Goal: Task Accomplishment & Management: Complete application form

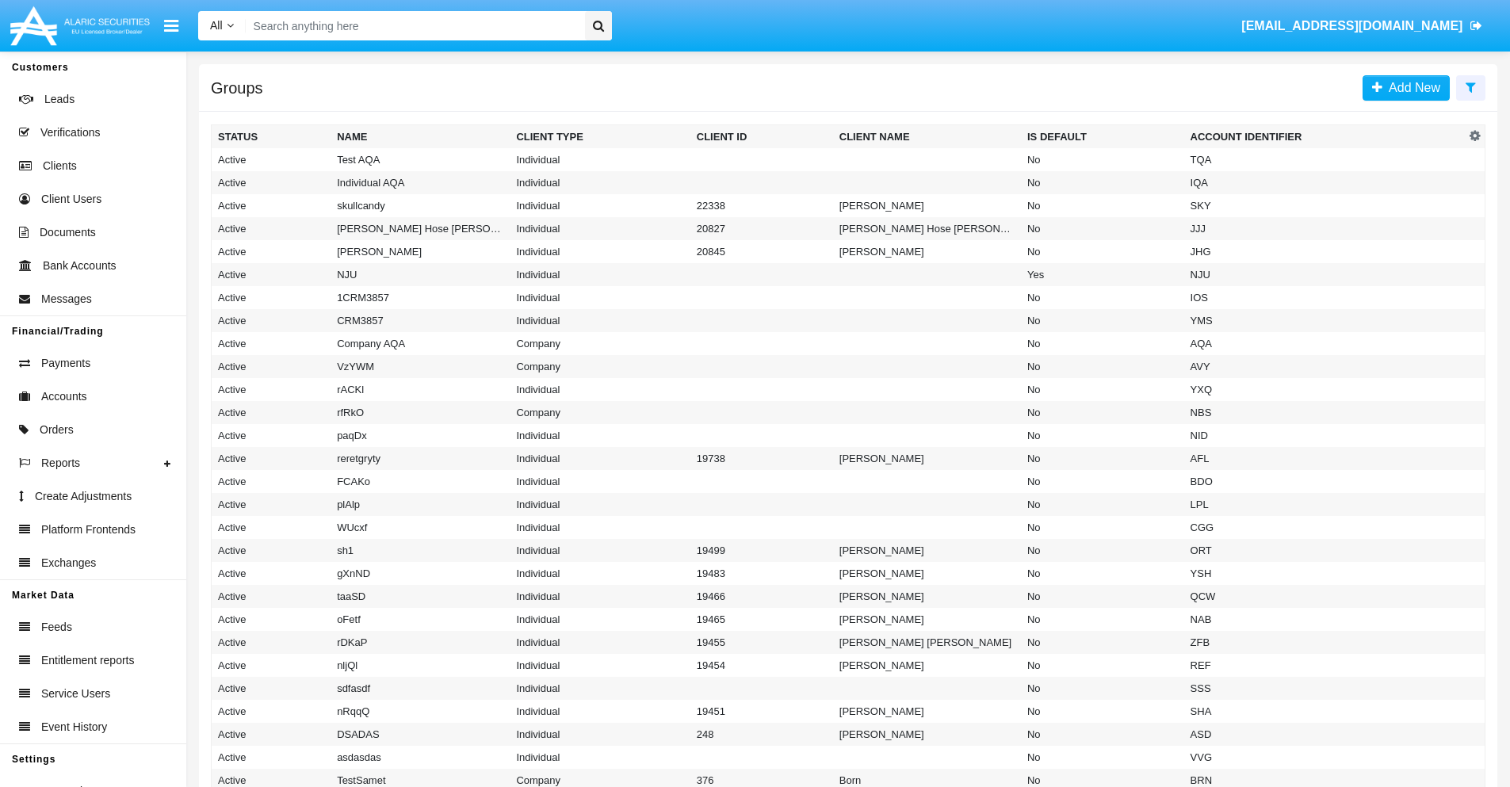
click at [1470, 86] on icon at bounding box center [1471, 87] width 10 height 13
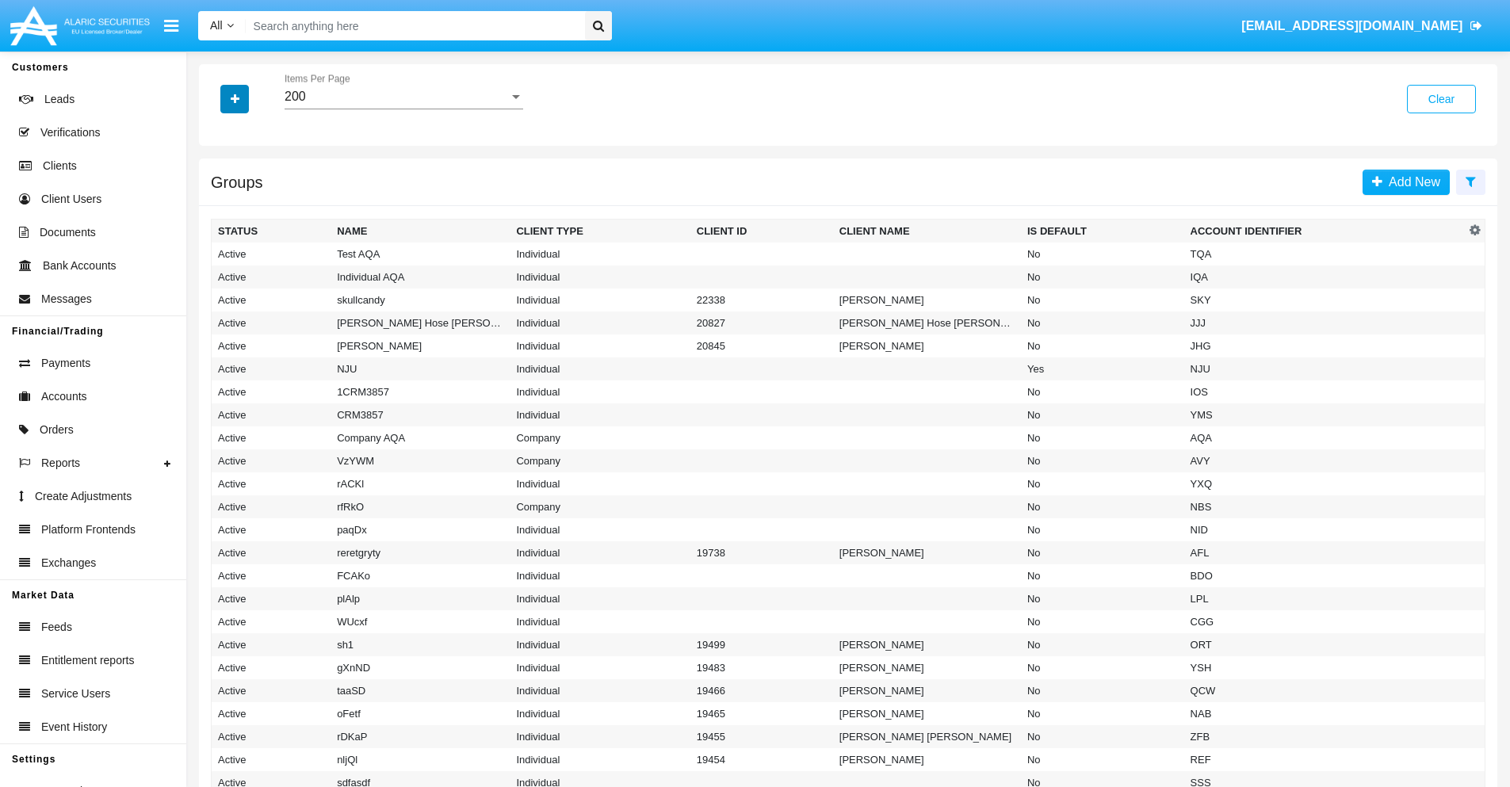
click at [235, 98] on icon "button" at bounding box center [235, 99] width 9 height 11
click at [279, 270] on span "Account Identifier" at bounding box center [280, 269] width 98 height 19
click at [218, 276] on input "Account Identifier" at bounding box center [217, 276] width 1 height 1
checkbox input "true"
click at [235, 98] on icon "button" at bounding box center [235, 99] width 9 height 11
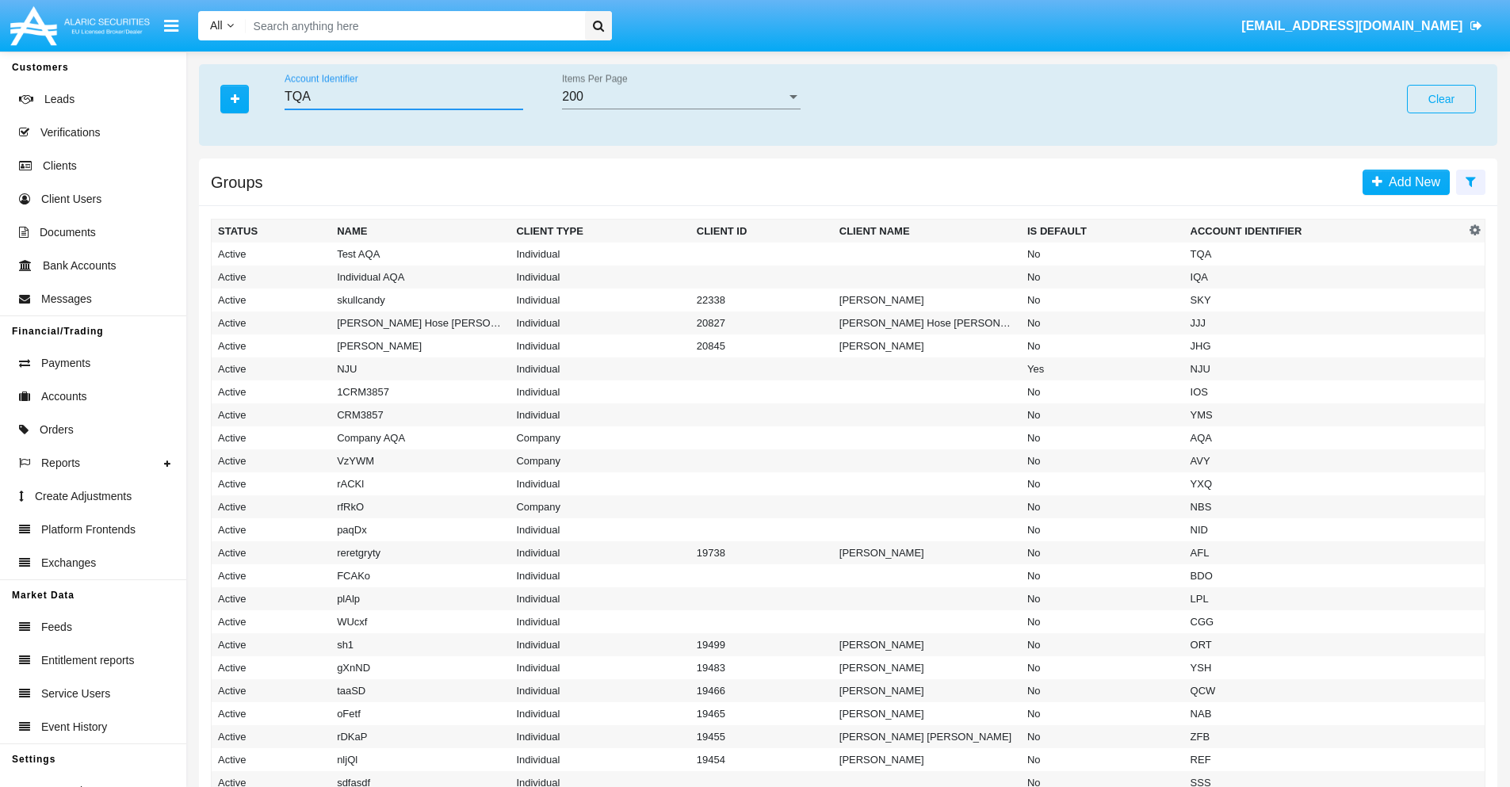
click at [403, 97] on input "TQA" at bounding box center [404, 97] width 239 height 14
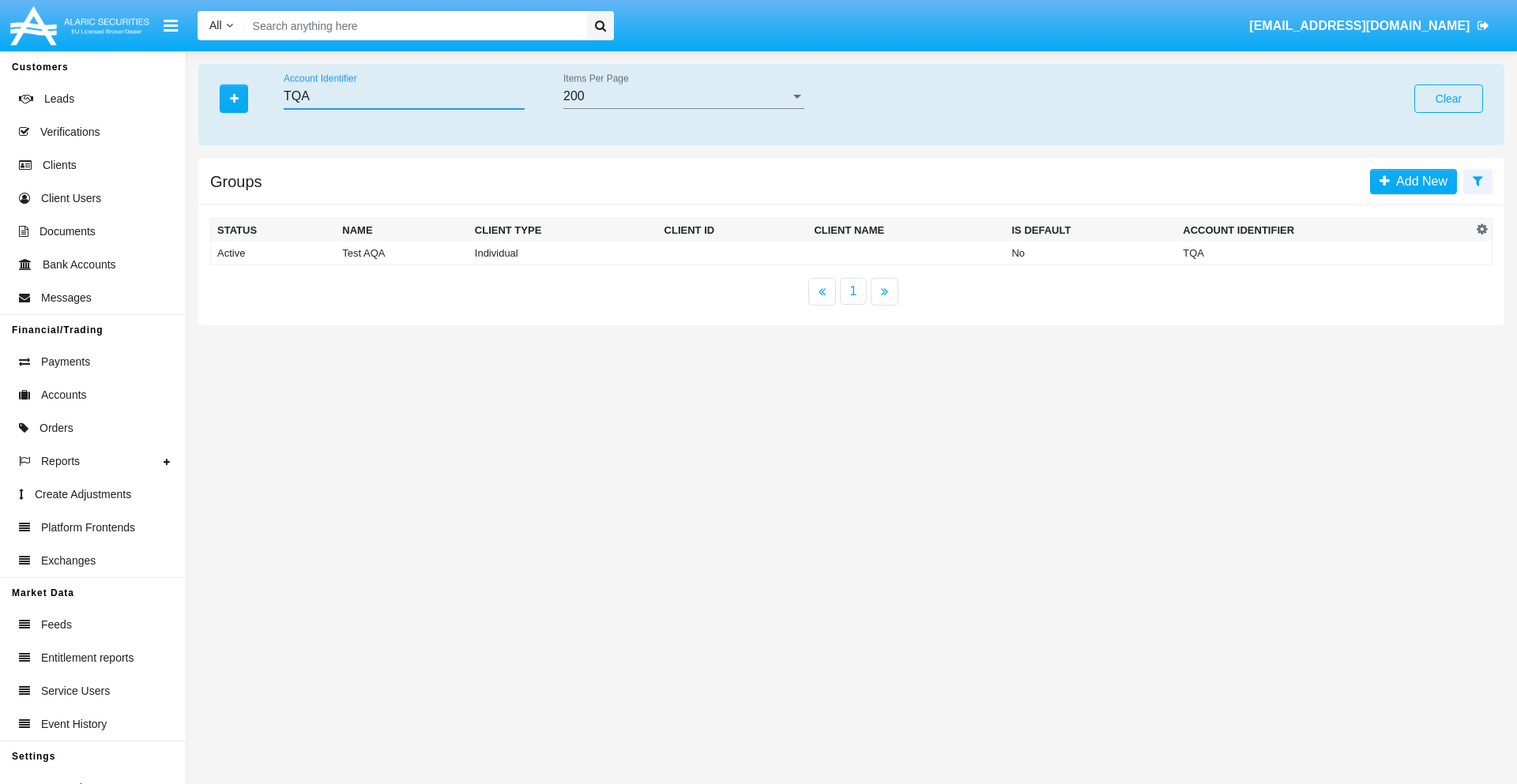
type input "TQA"
click at [1325, 253] on td "TQA" at bounding box center [1324, 254] width 295 height 24
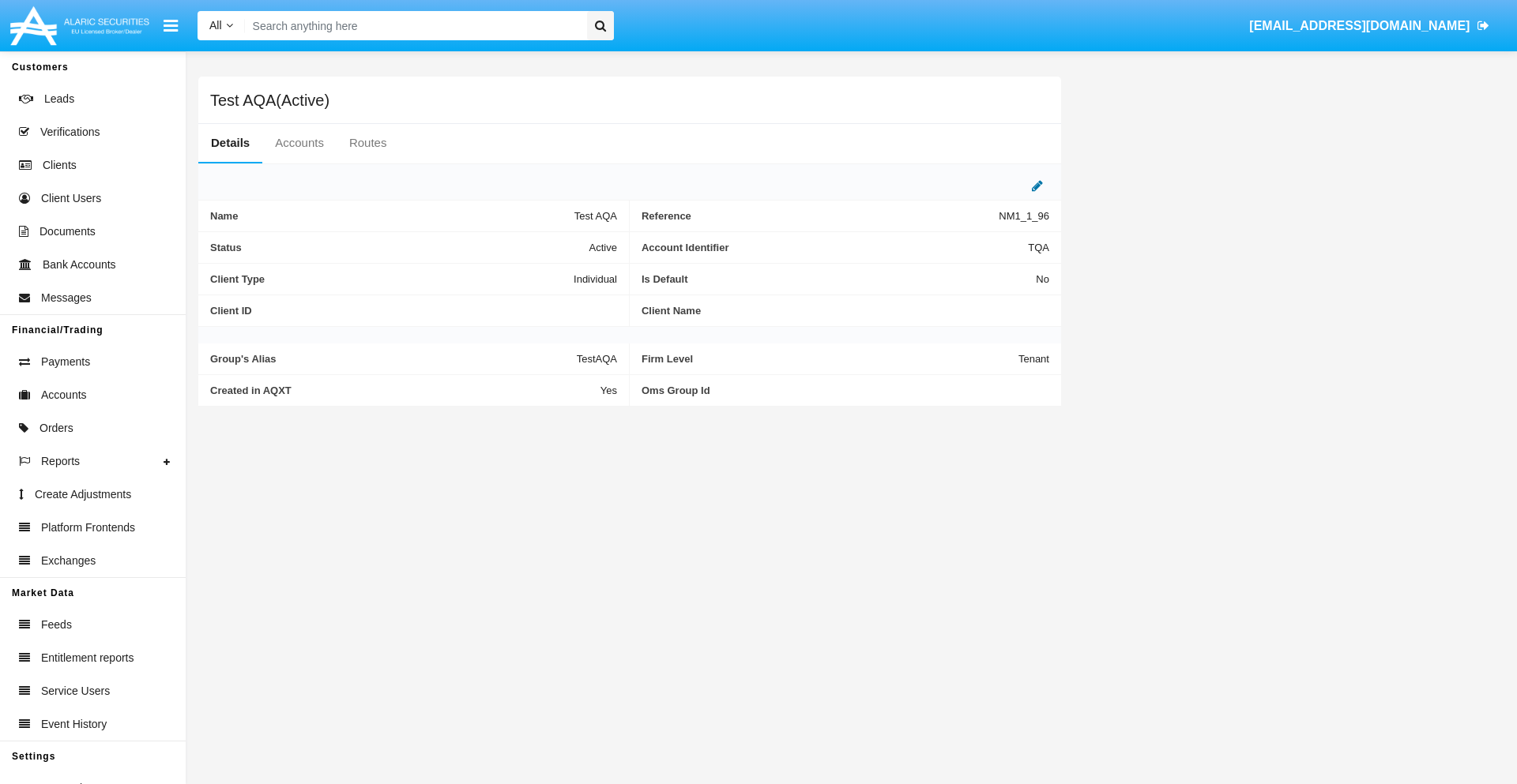
click at [1038, 185] on icon at bounding box center [1037, 185] width 11 height 13
click at [545, 243] on div "Active" at bounding box center [538, 243] width 128 height 13
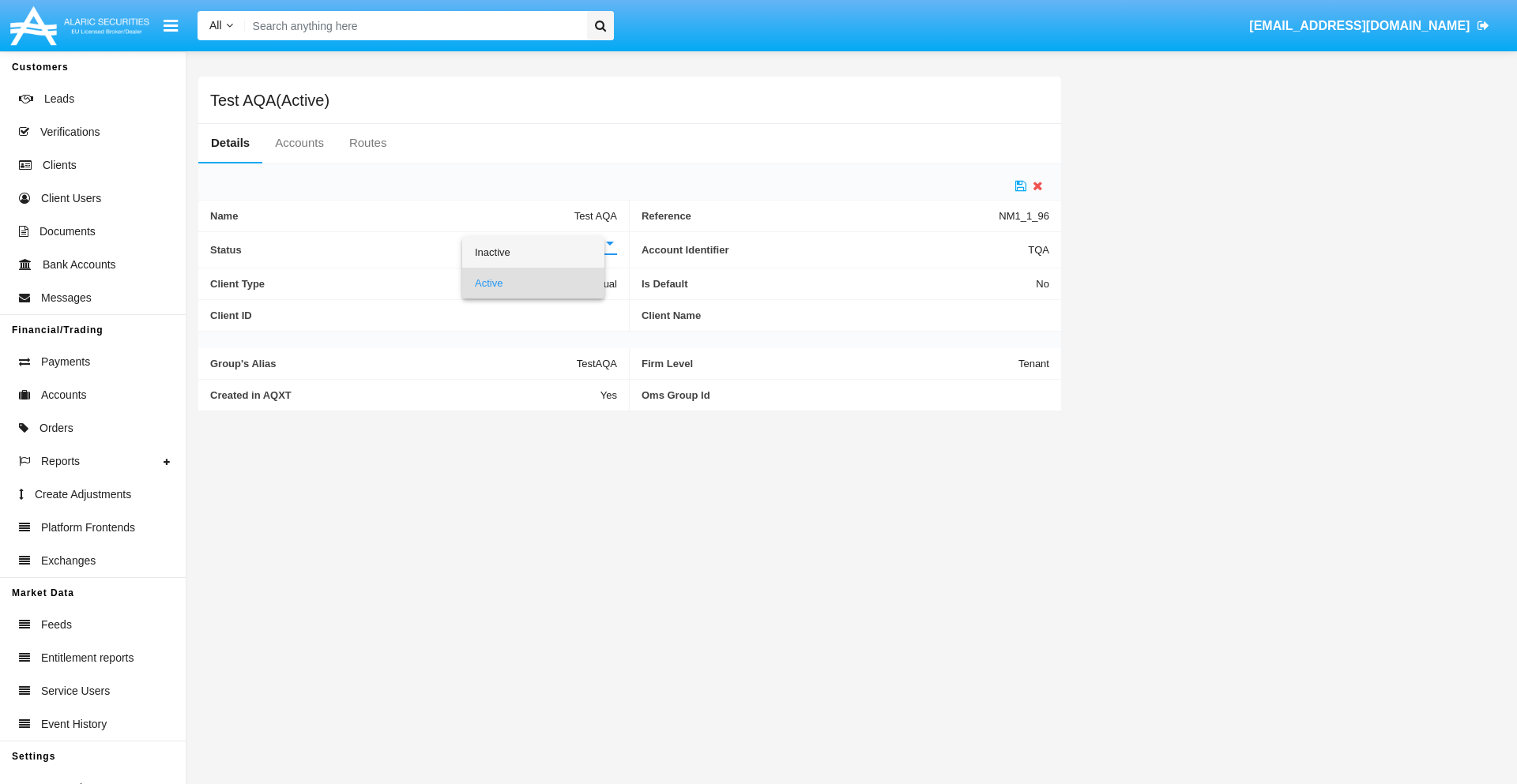
click at [545, 252] on span "Inactive" at bounding box center [532, 252] width 117 height 31
click at [1021, 185] on icon at bounding box center [1021, 185] width 11 height 13
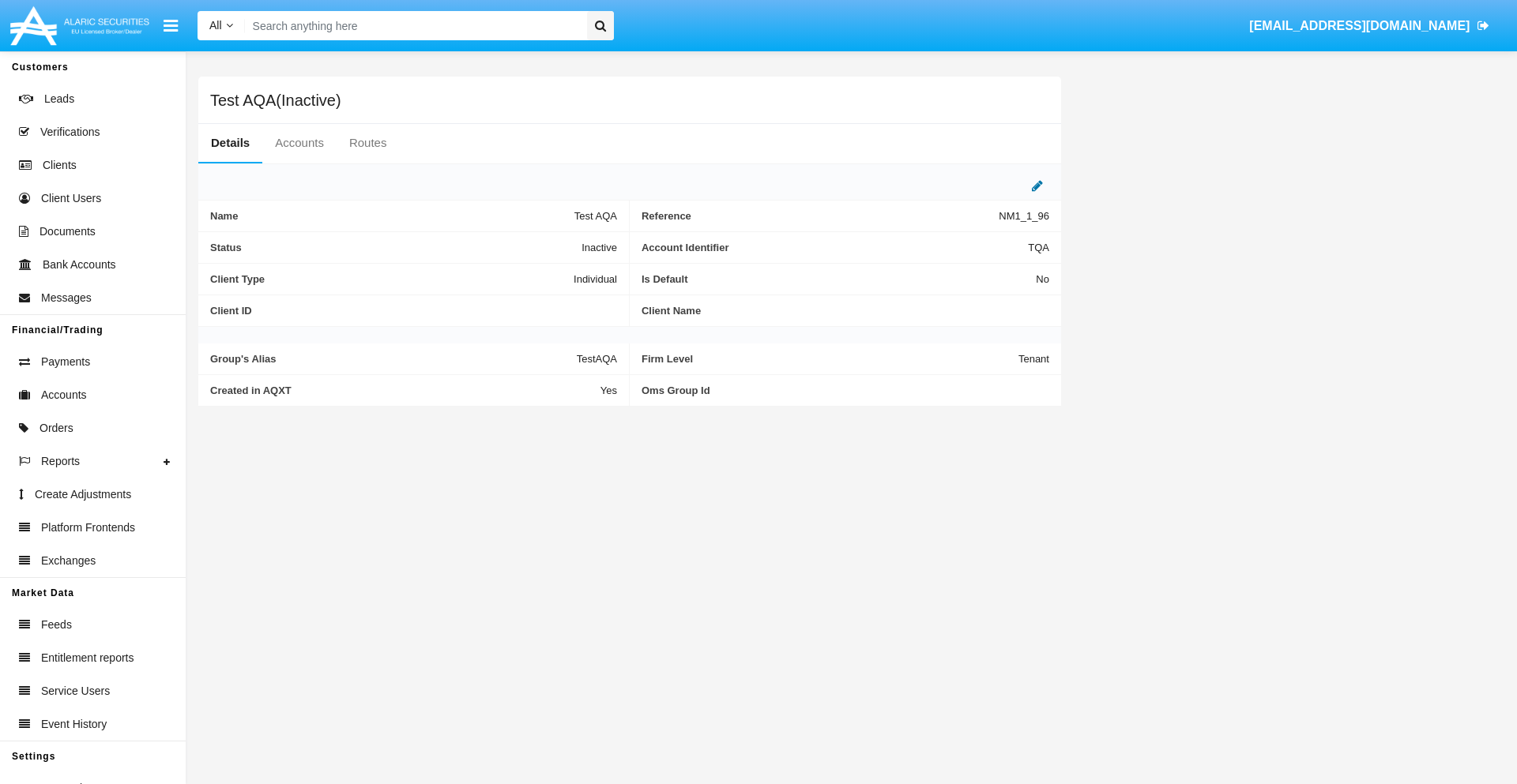
click at [1038, 185] on icon at bounding box center [1037, 185] width 11 height 13
click at [545, 243] on div "Inactive" at bounding box center [538, 243] width 128 height 13
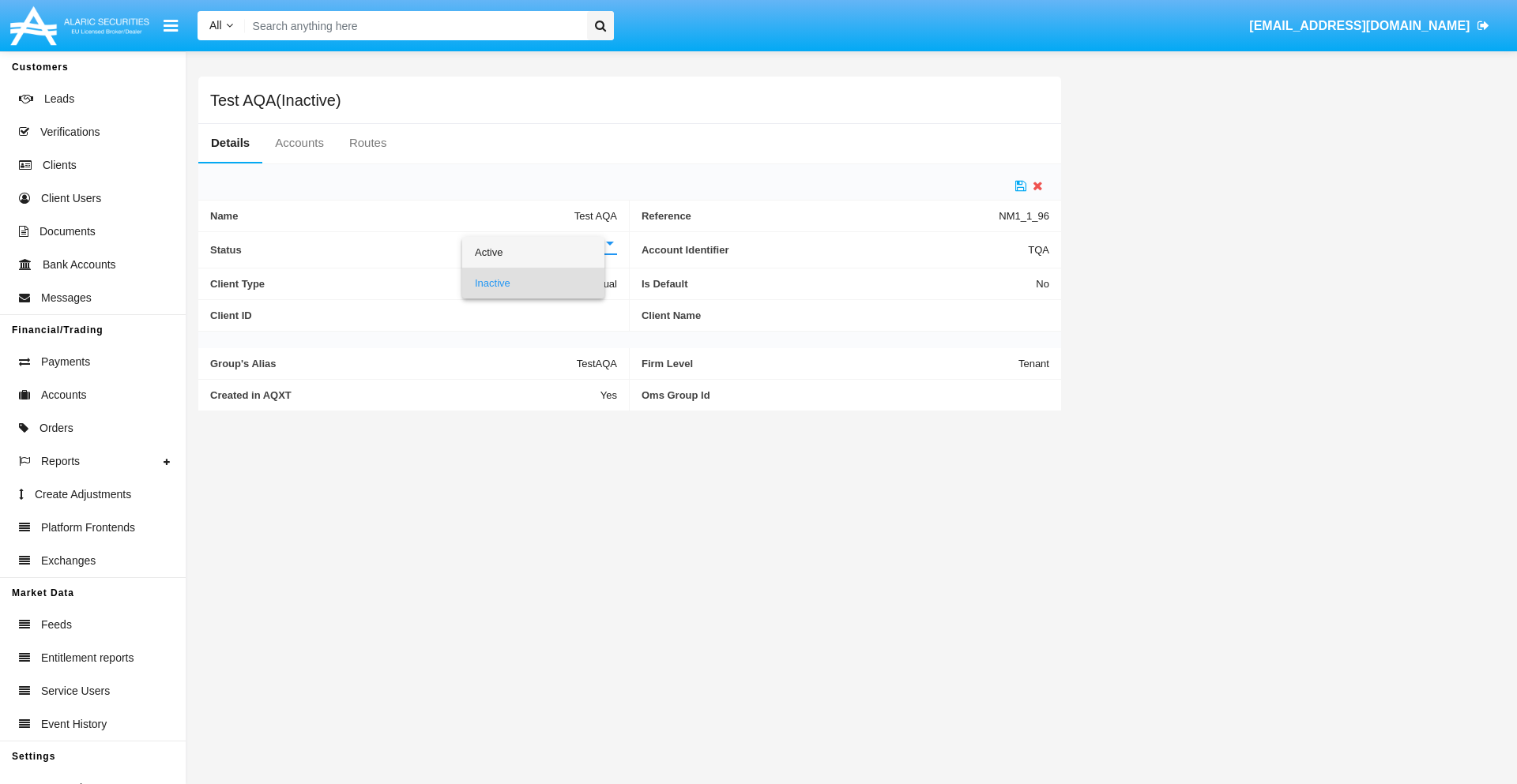
click at [545, 252] on span "Active" at bounding box center [532, 252] width 117 height 31
click at [1021, 185] on icon at bounding box center [1021, 185] width 11 height 13
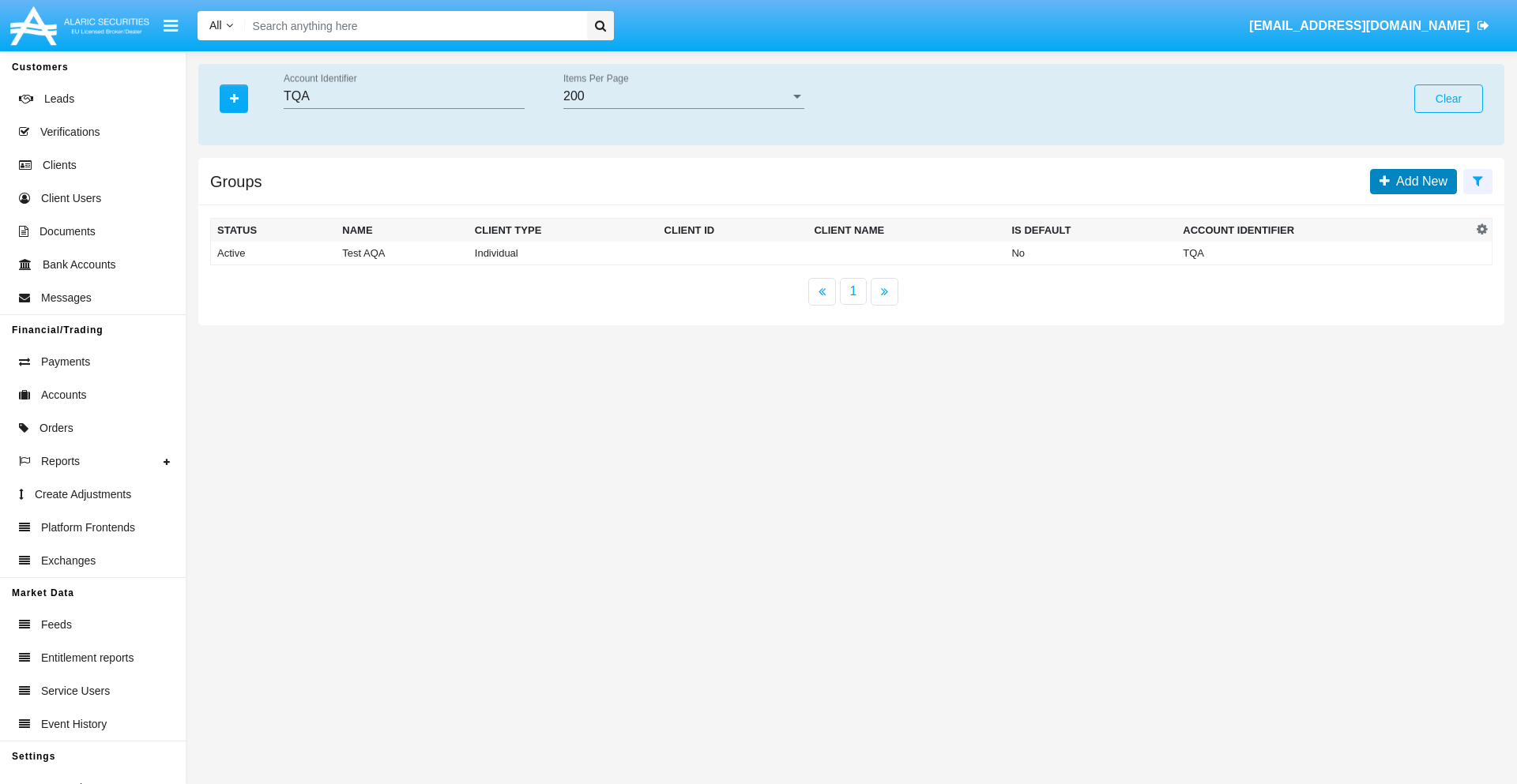
click at [1418, 181] on span "Add New" at bounding box center [1418, 180] width 58 height 13
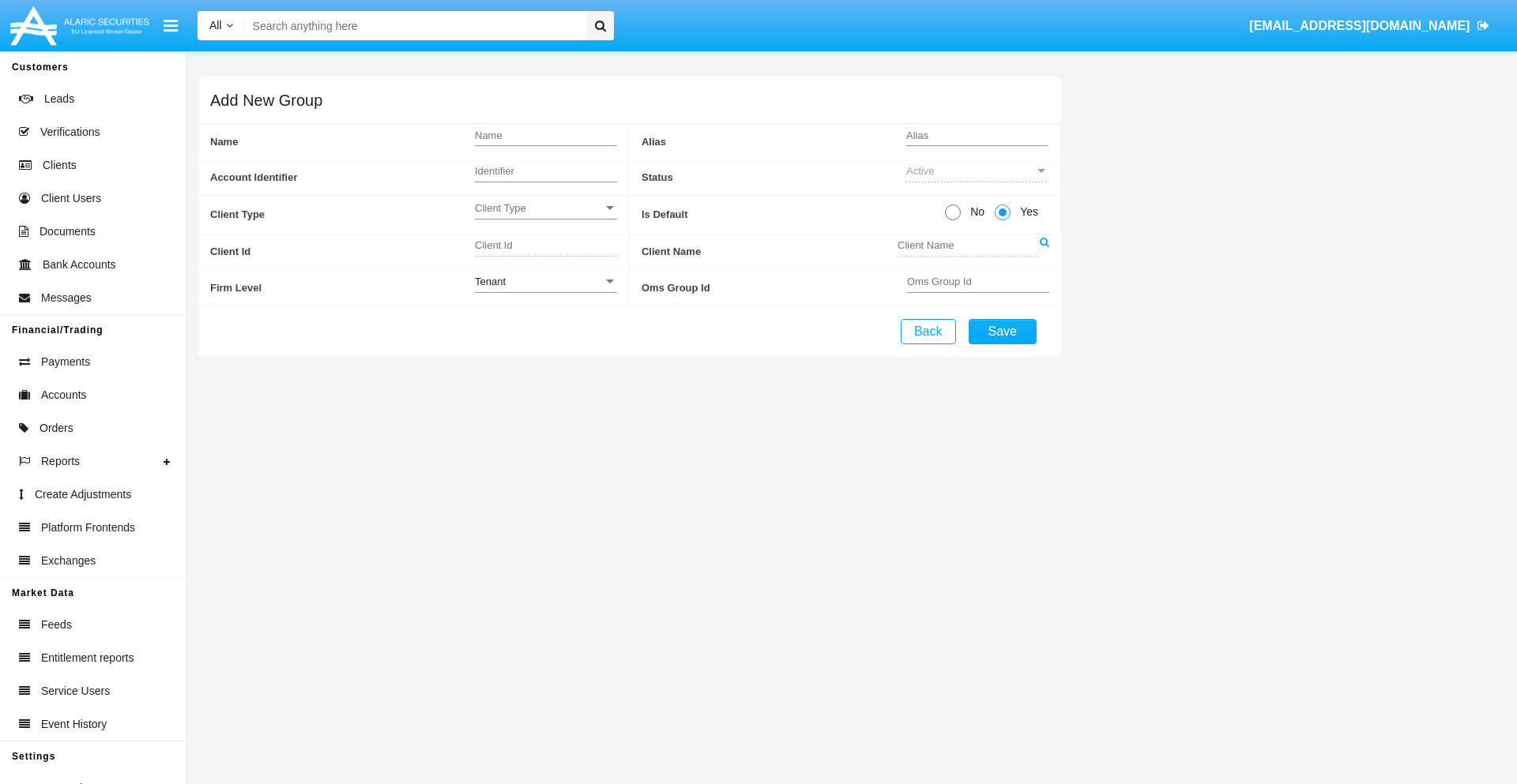
click at [545, 207] on span "Client Type" at bounding box center [538, 207] width 128 height 13
click at [974, 211] on span "No" at bounding box center [975, 212] width 28 height 17
click at [953, 220] on input "No" at bounding box center [952, 220] width 1 height 1
radio input "true"
click at [545, 281] on div "Tenant" at bounding box center [538, 281] width 128 height 13
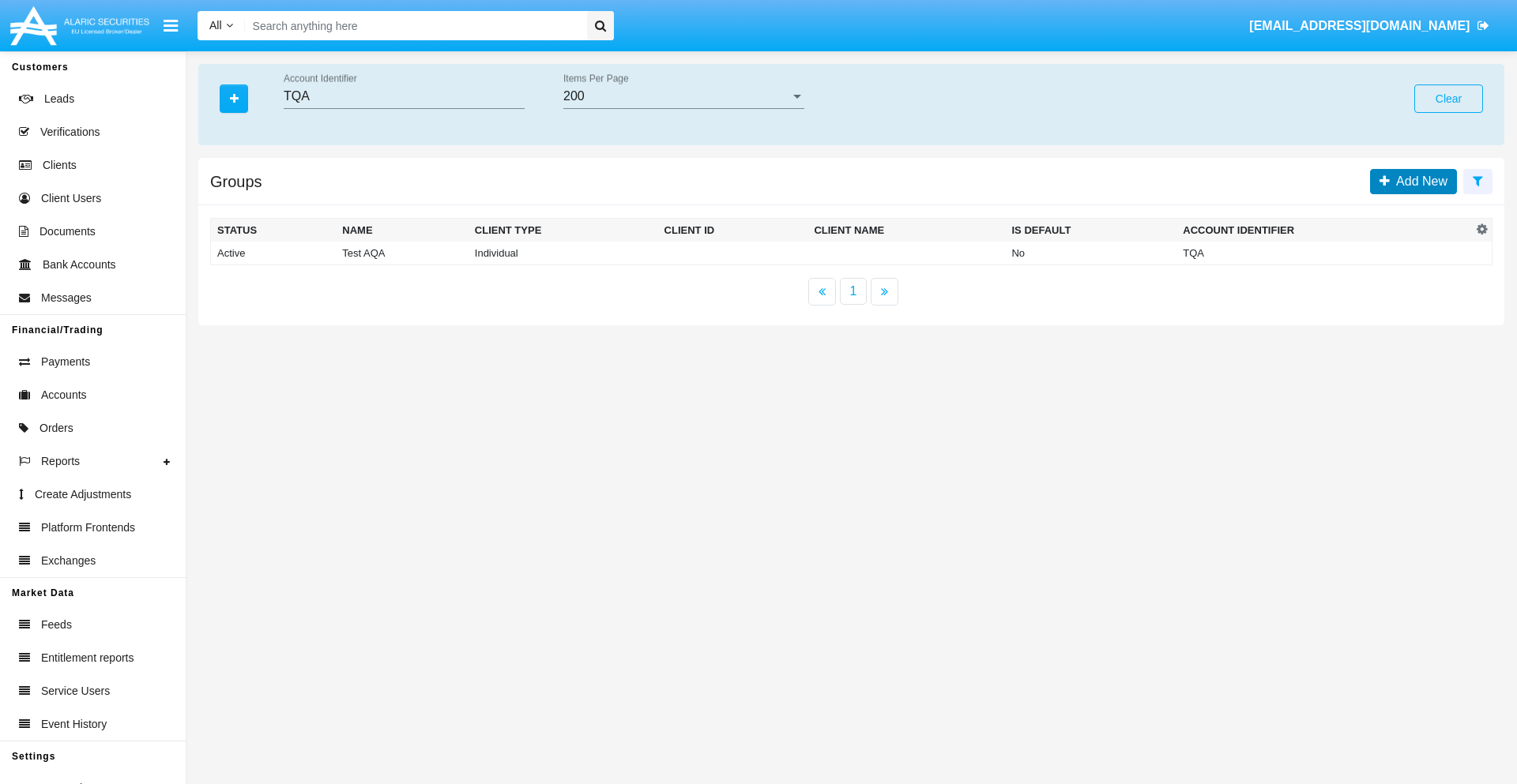
click at [1418, 181] on span "Add New" at bounding box center [1418, 180] width 58 height 13
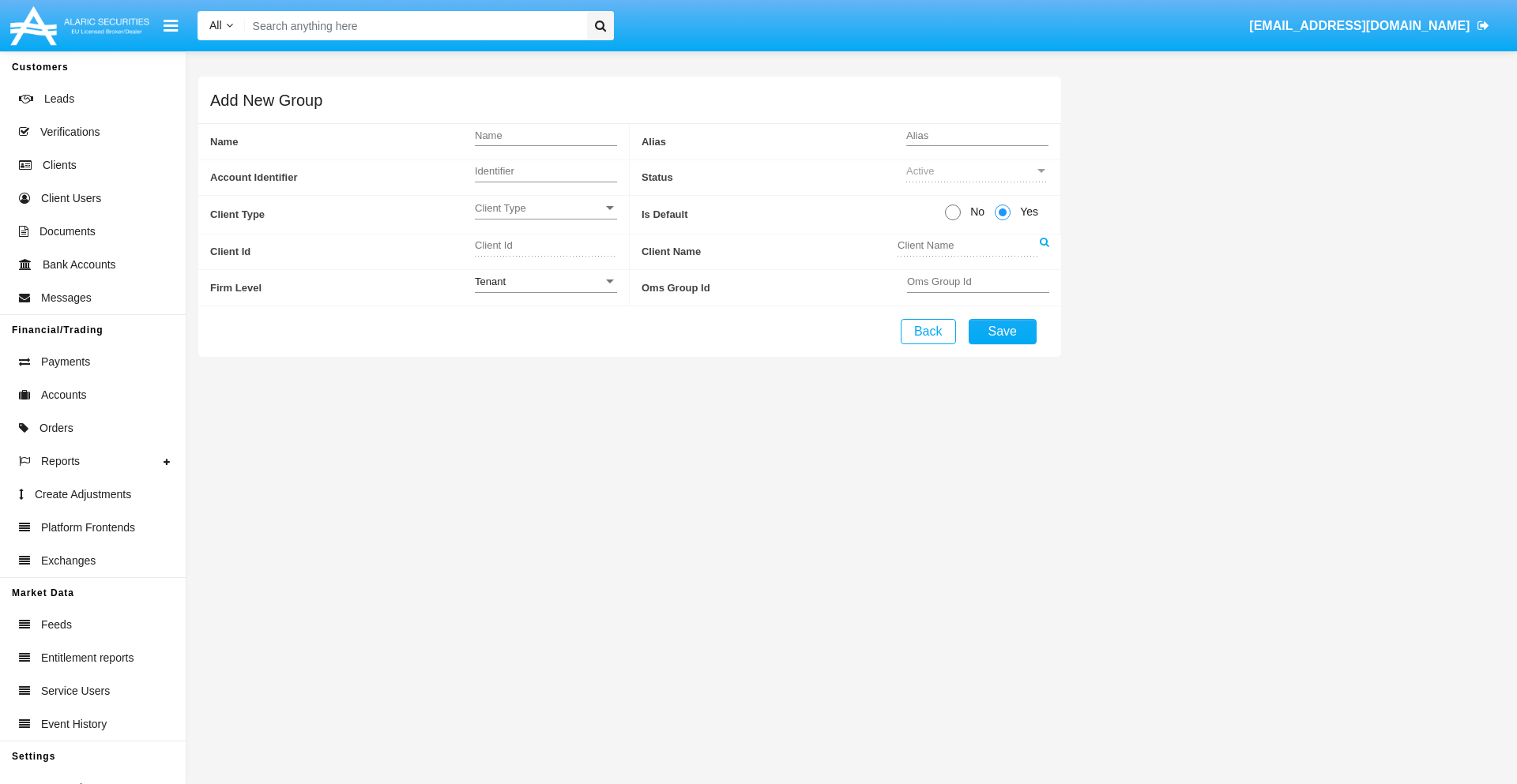
click at [974, 211] on span "No" at bounding box center [975, 212] width 28 height 17
click at [953, 220] on input "No" at bounding box center [952, 220] width 1 height 1
radio input "true"
click at [1027, 211] on span "Yes" at bounding box center [1027, 212] width 32 height 17
click at [1003, 220] on input "Yes" at bounding box center [1002, 220] width 1 height 1
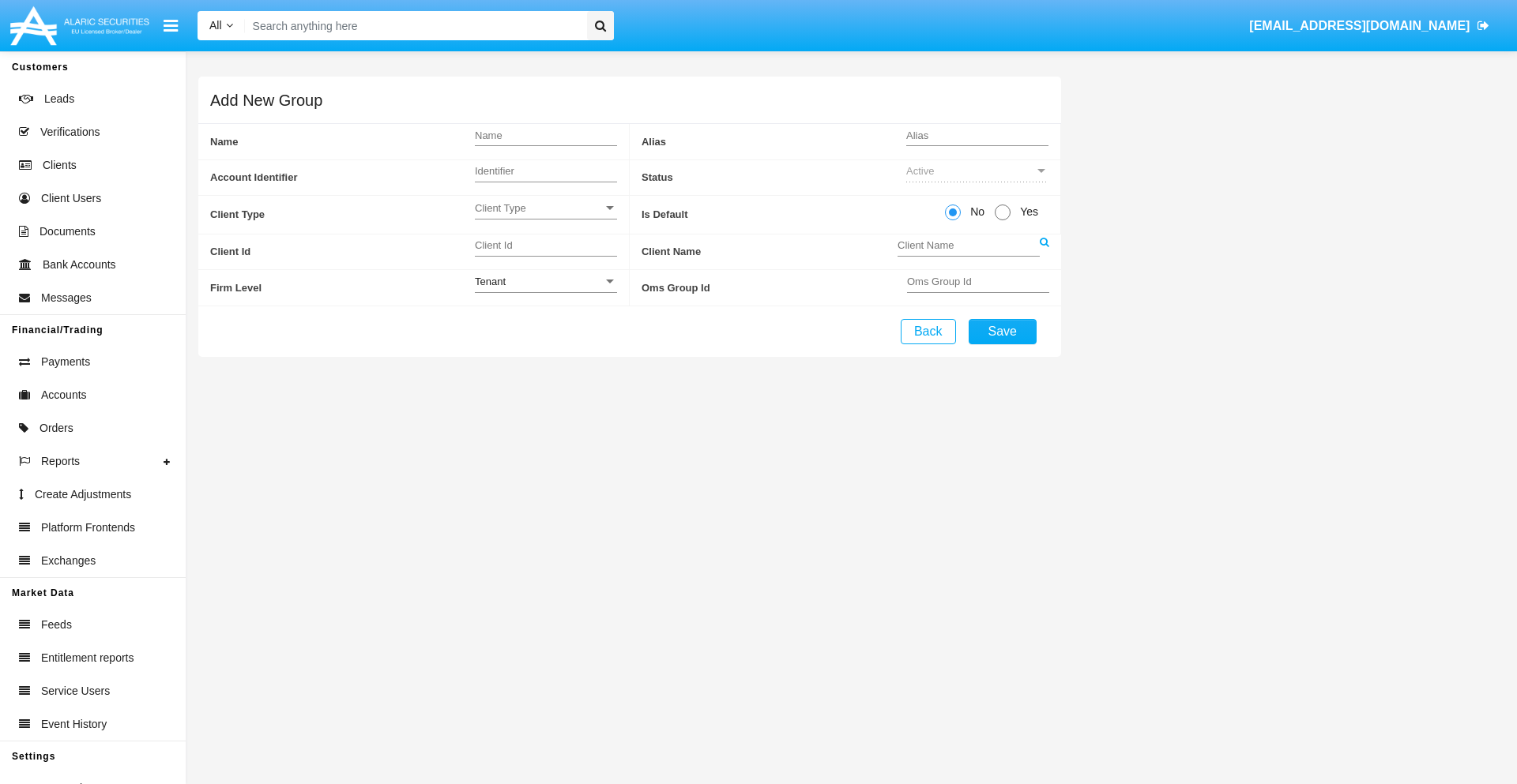
radio input "true"
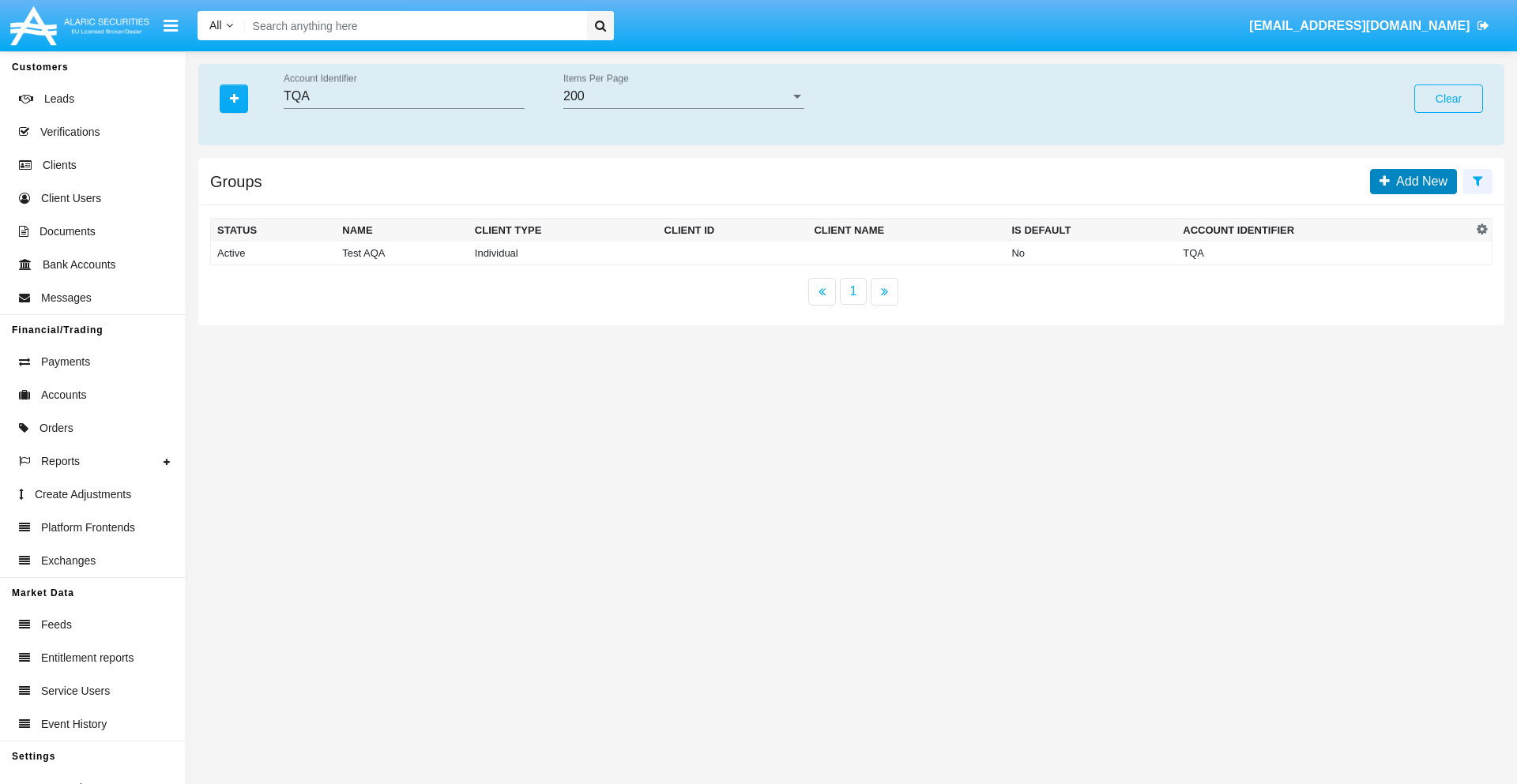
click at [1418, 181] on span "Add New" at bounding box center [1418, 180] width 58 height 13
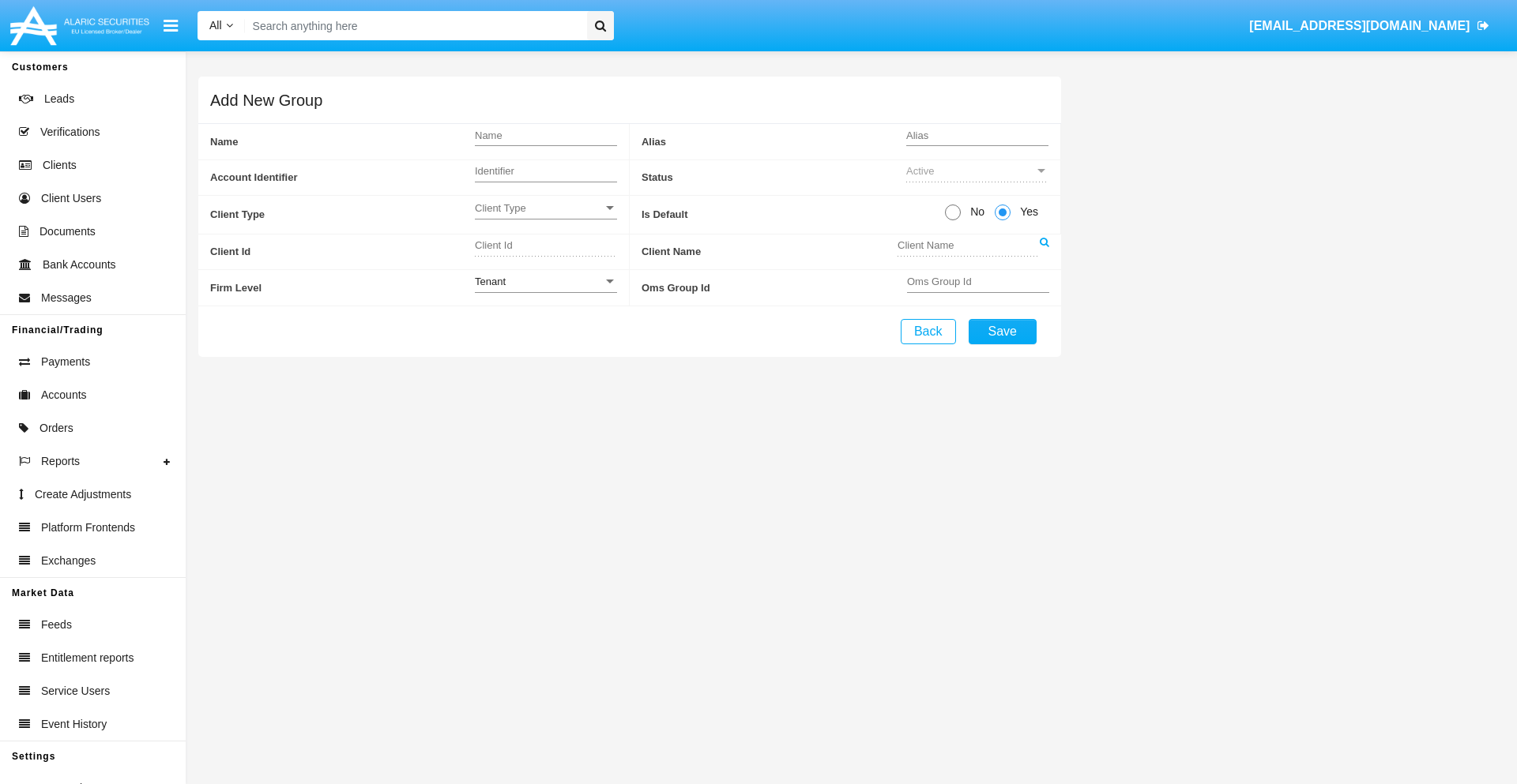
click at [974, 211] on span "No" at bounding box center [975, 212] width 28 height 17
click at [953, 220] on input "No" at bounding box center [952, 220] width 1 height 1
radio input "true"
click at [545, 207] on span "Client Type" at bounding box center [538, 207] width 128 height 13
click at [545, 216] on span "Individual" at bounding box center [545, 216] width 143 height 31
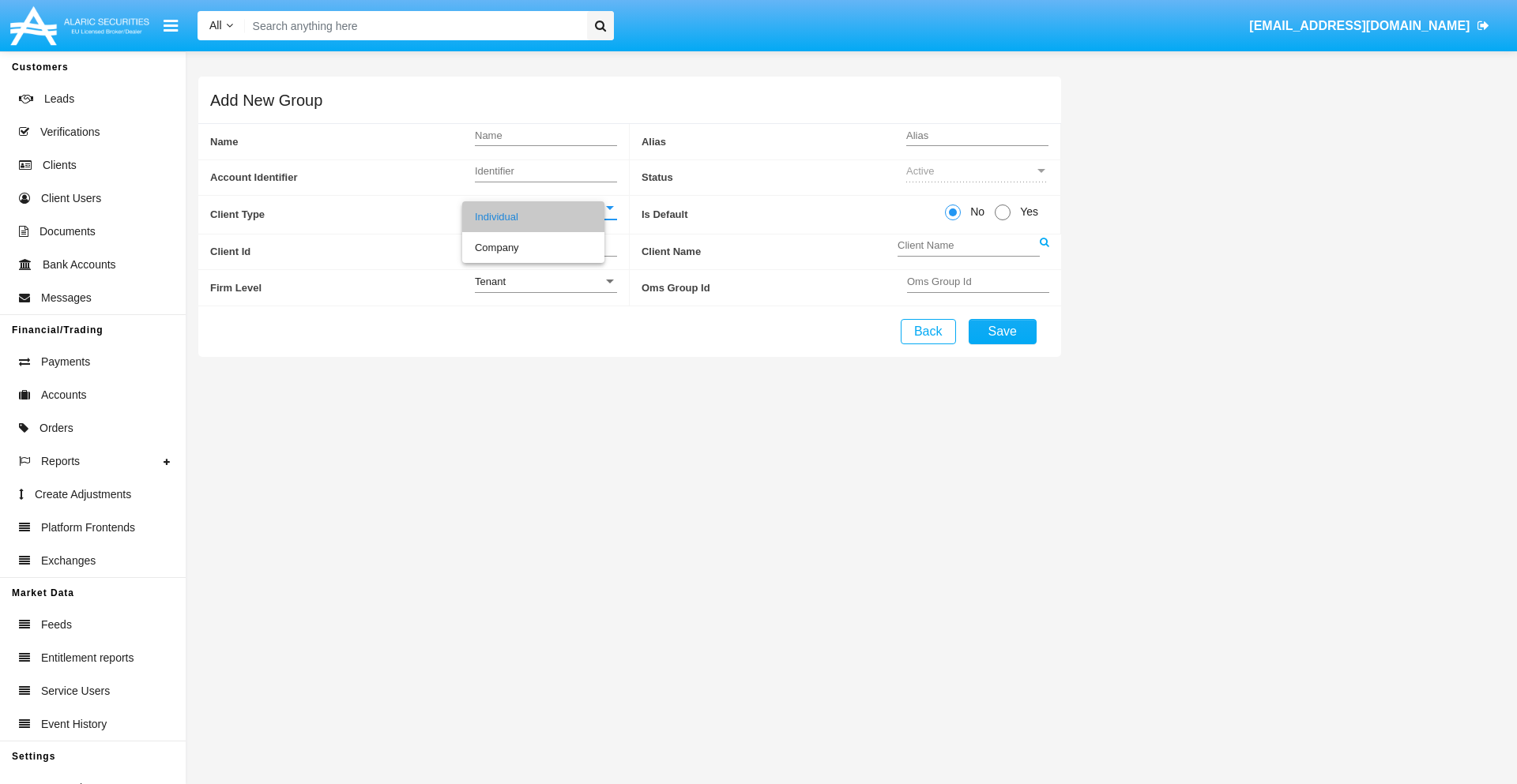
click at [1044, 251] on link at bounding box center [1045, 252] width 10 height 36
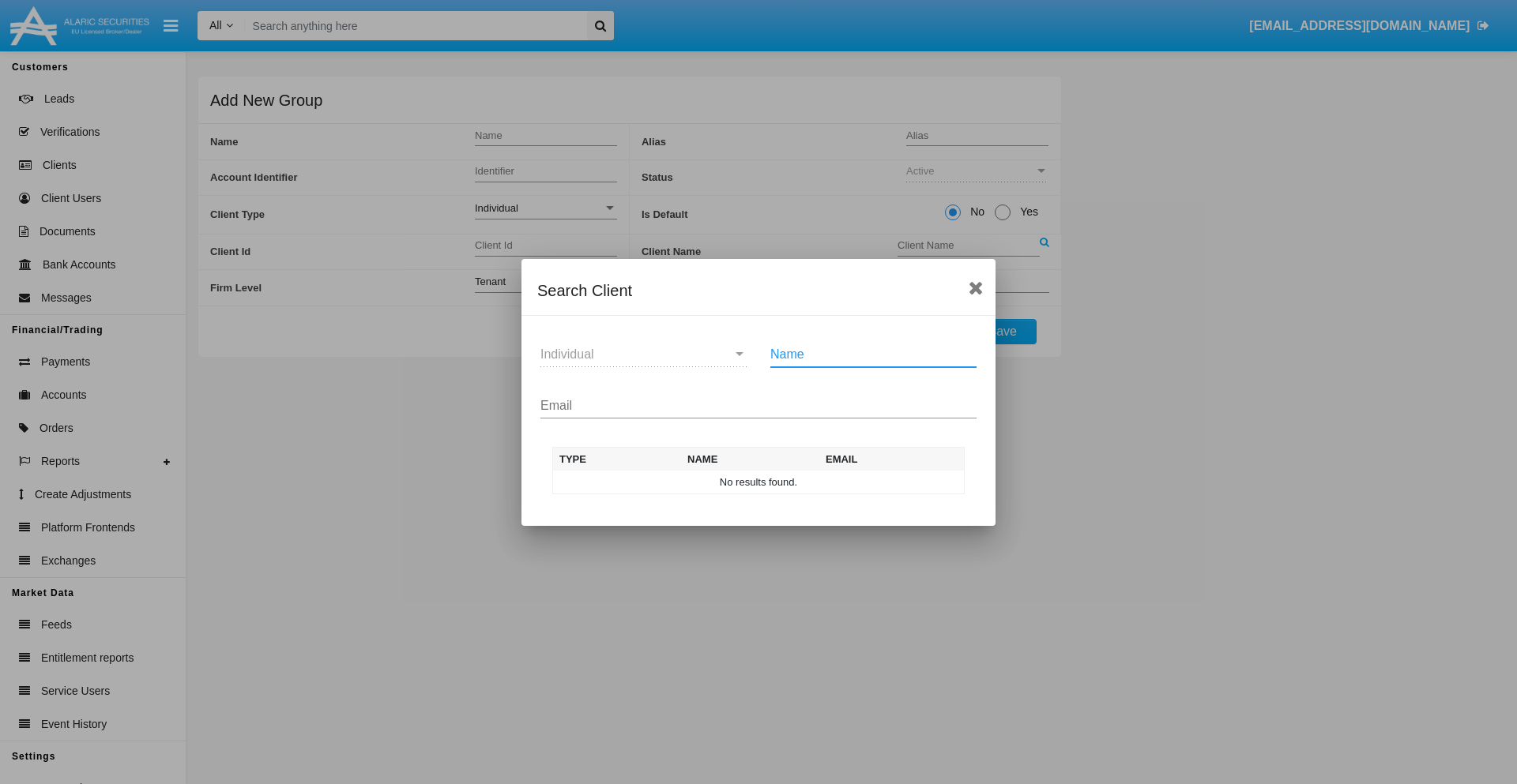
click at [758, 405] on input "Email" at bounding box center [758, 405] width 437 height 14
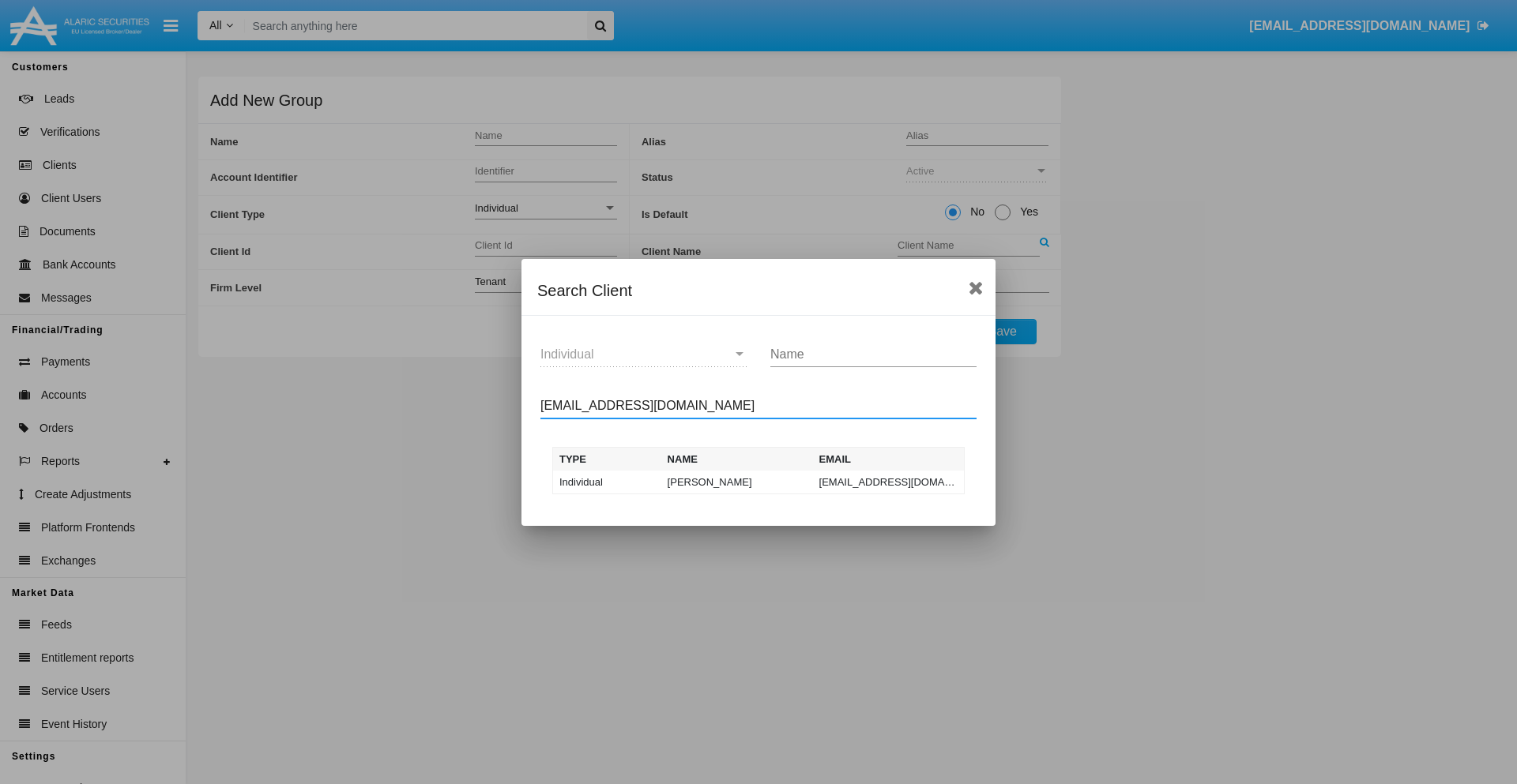
type input "test-user-owl@aqa.com"
